Goal: Use online tool/utility: Utilize a website feature to perform a specific function

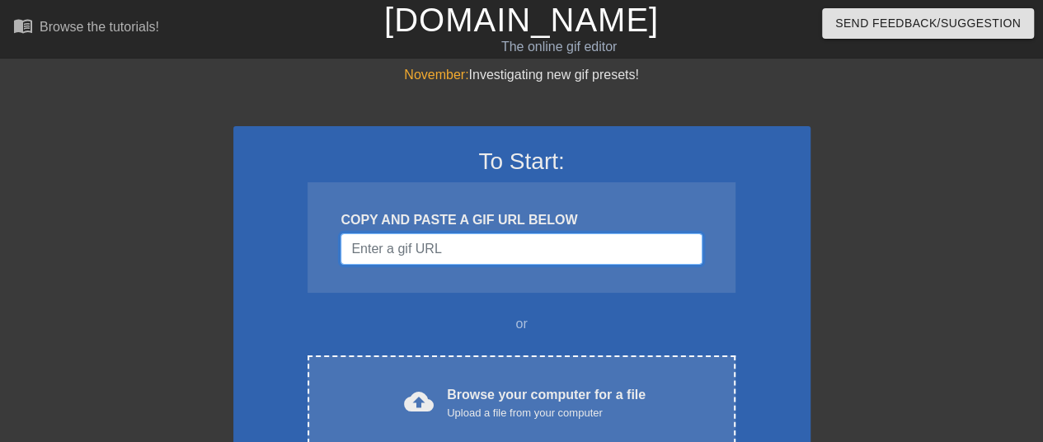
click at [458, 251] on input "Username" at bounding box center [520, 248] width 361 height 31
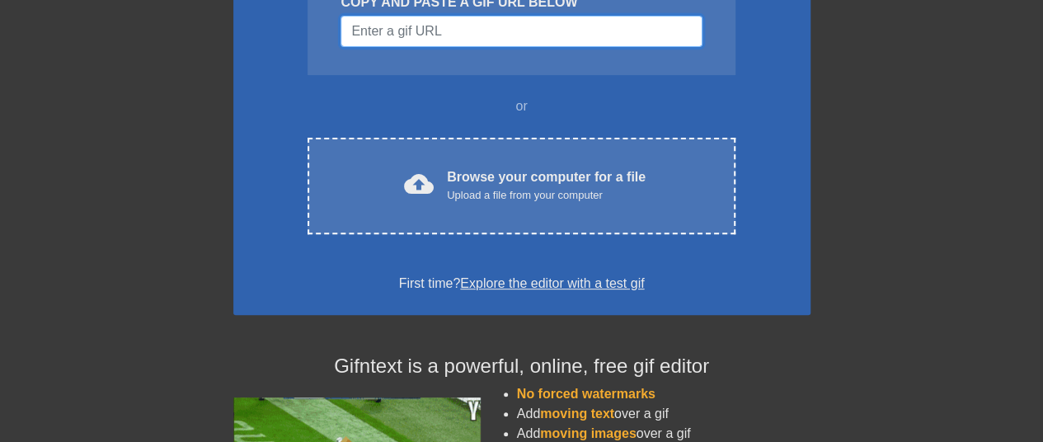
scroll to position [247, 0]
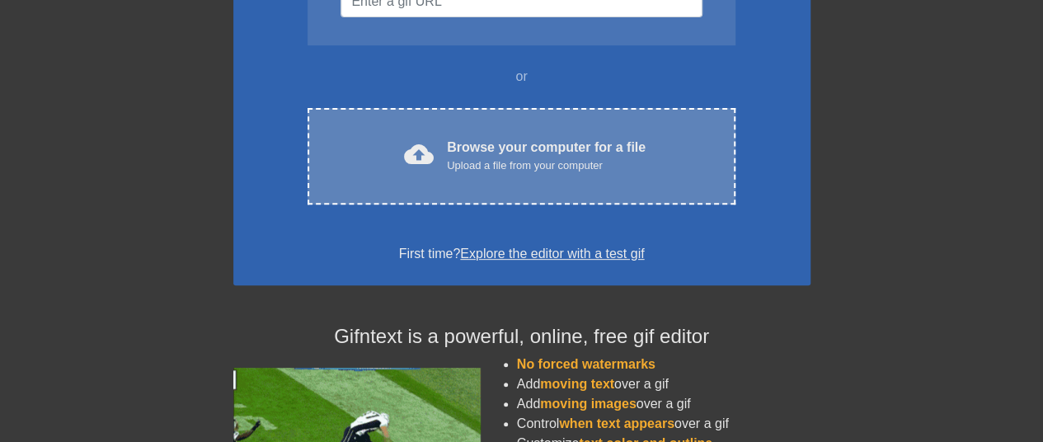
click at [515, 171] on div "Upload a file from your computer" at bounding box center [546, 165] width 199 height 16
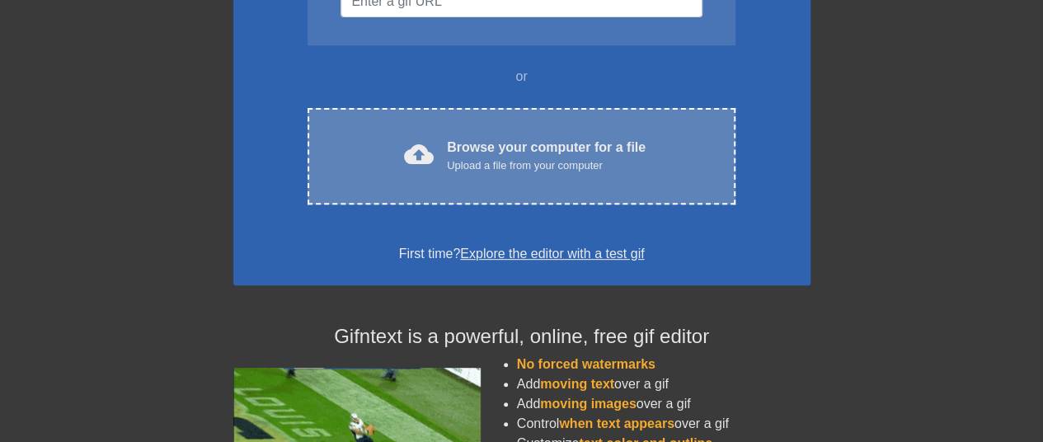
scroll to position [125, 0]
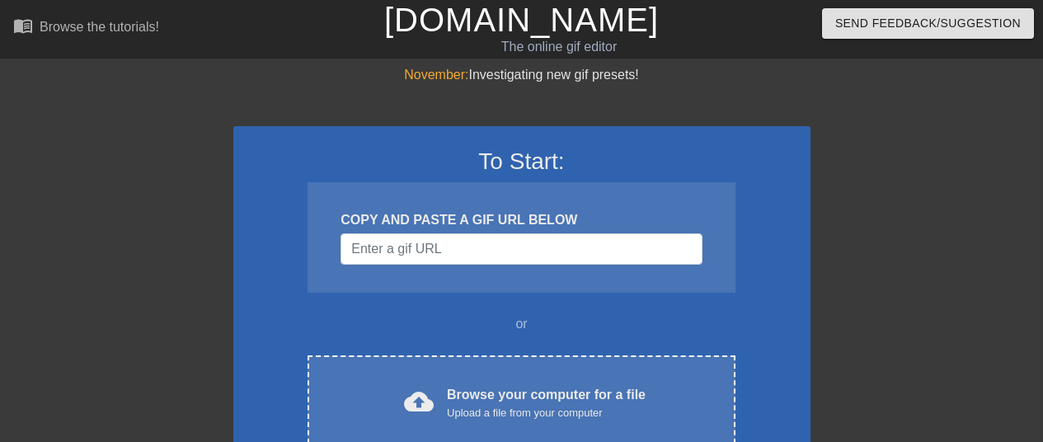
scroll to position [125, 0]
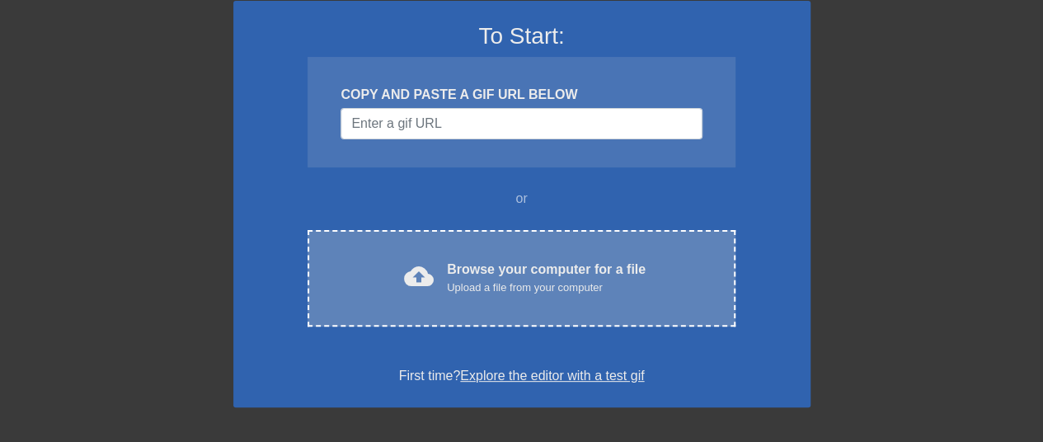
click at [546, 267] on div "Browse your computer for a file Upload a file from your computer" at bounding box center [546, 278] width 199 height 36
